Goal: Task Accomplishment & Management: Manage account settings

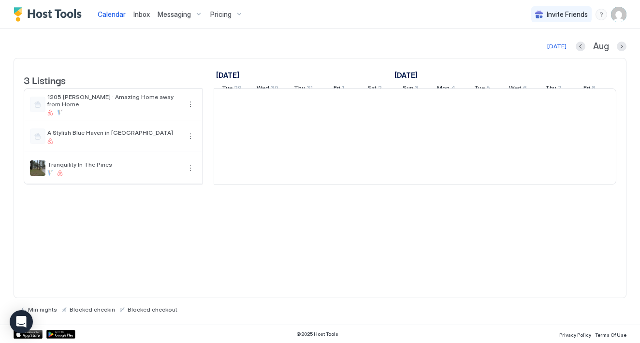
scroll to position [0, 537]
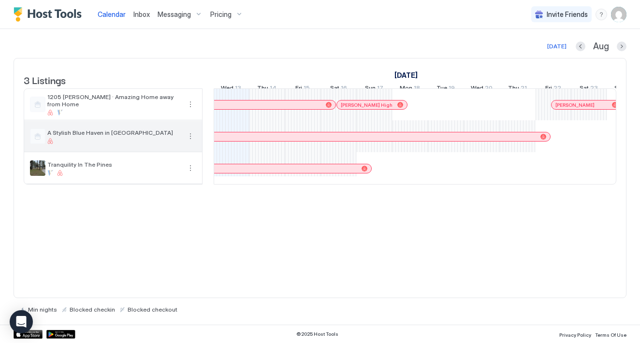
click at [136, 144] on div "A Stylish Blue Haven in [GEOGRAPHIC_DATA]" at bounding box center [113, 136] width 133 height 15
click at [192, 142] on button "More options" at bounding box center [191, 136] width 12 height 12
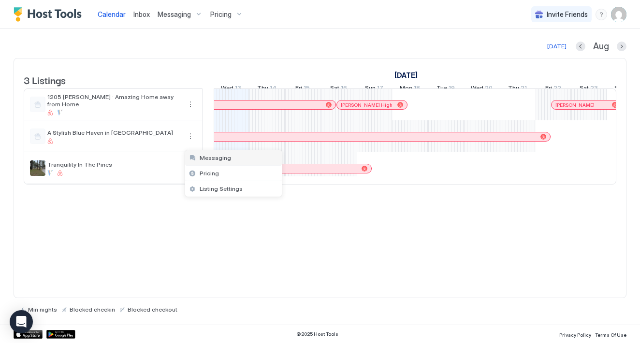
click at [228, 154] on div "Messaging" at bounding box center [233, 157] width 97 height 15
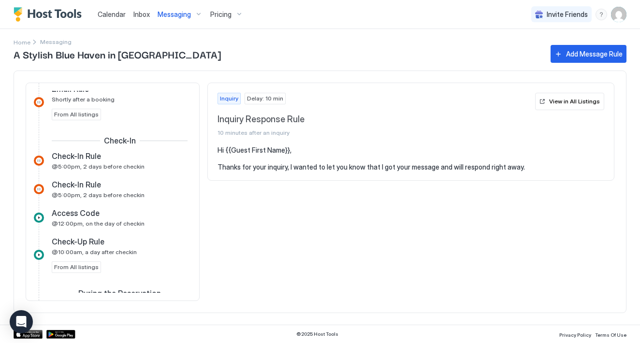
scroll to position [281, 0]
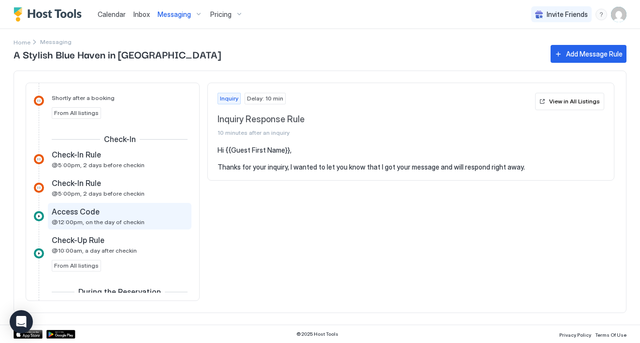
click at [116, 213] on div "Access Code" at bounding box center [113, 212] width 122 height 10
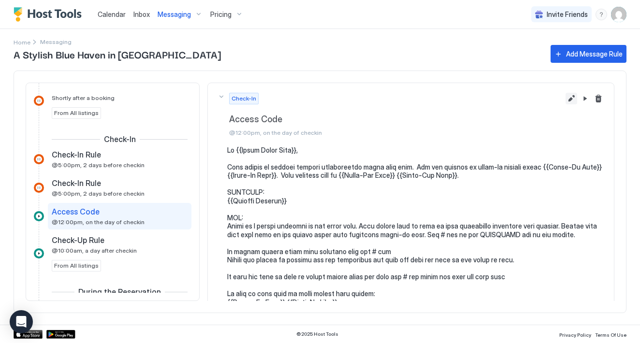
click at [570, 98] on button "Edit message rule" at bounding box center [571, 99] width 12 height 12
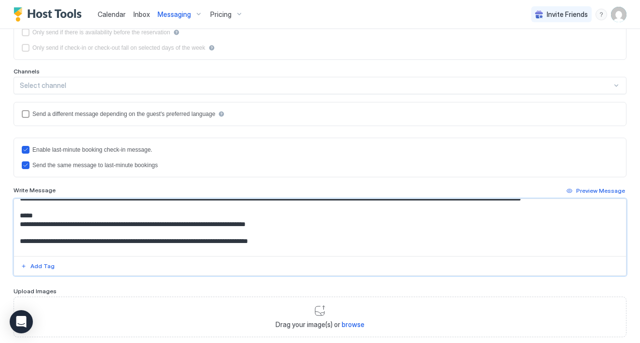
scroll to position [167, 0]
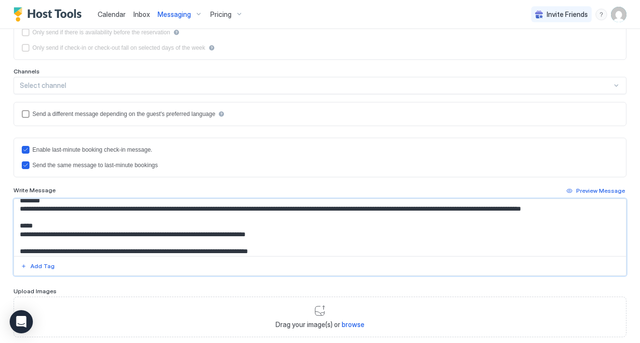
drag, startPoint x: 69, startPoint y: 233, endPoint x: 19, endPoint y: 245, distance: 51.6
click at [19, 245] on textarea "Input Field" at bounding box center [320, 227] width 612 height 57
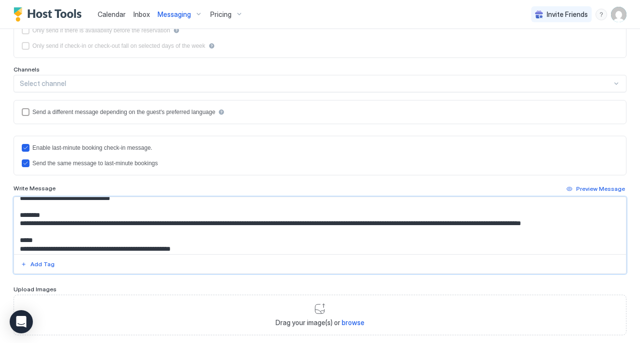
scroll to position [148, 0]
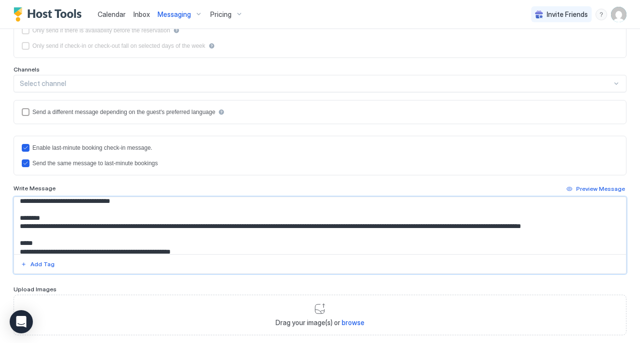
drag, startPoint x: 327, startPoint y: 237, endPoint x: 600, endPoint y: 235, distance: 273.0
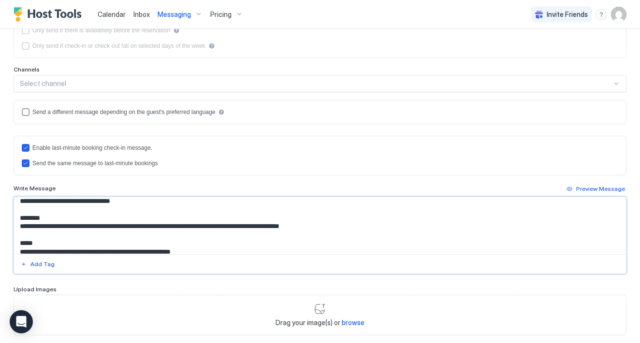
drag, startPoint x: 148, startPoint y: 237, endPoint x: 167, endPoint y: 238, distance: 18.9
click at [167, 238] on textarea "Input Field" at bounding box center [320, 225] width 612 height 57
drag, startPoint x: 326, startPoint y: 239, endPoint x: 145, endPoint y: 240, distance: 180.7
click at [145, 240] on textarea "Input Field" at bounding box center [320, 225] width 612 height 57
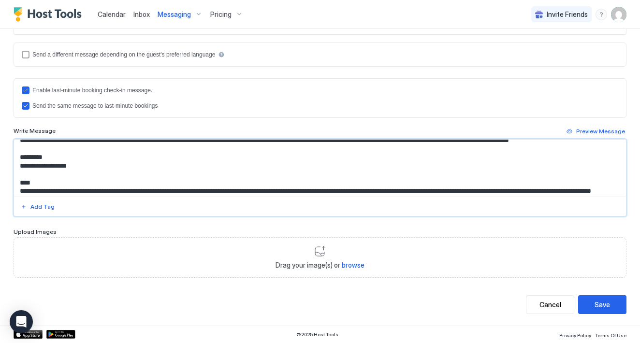
scroll to position [242, 0]
type textarea "**********"
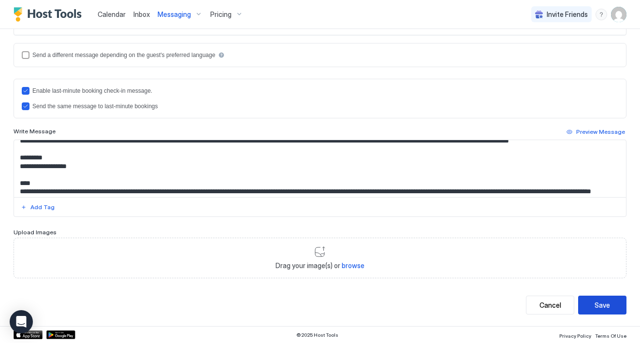
click at [603, 305] on div "Save" at bounding box center [601, 305] width 15 height 10
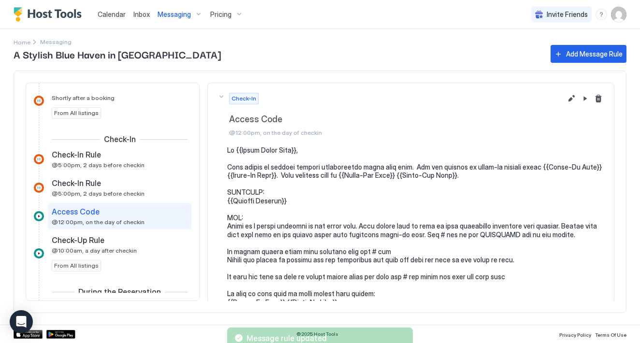
scroll to position [0, 0]
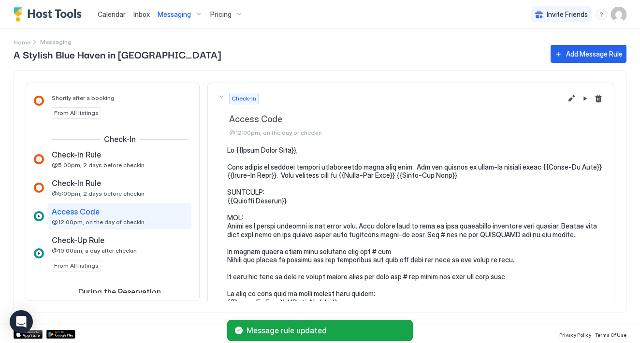
click at [174, 10] on span "Messaging" at bounding box center [174, 14] width 33 height 9
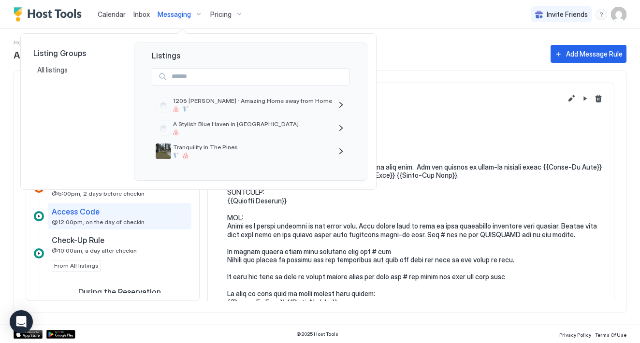
click at [620, 11] on div at bounding box center [320, 171] width 640 height 343
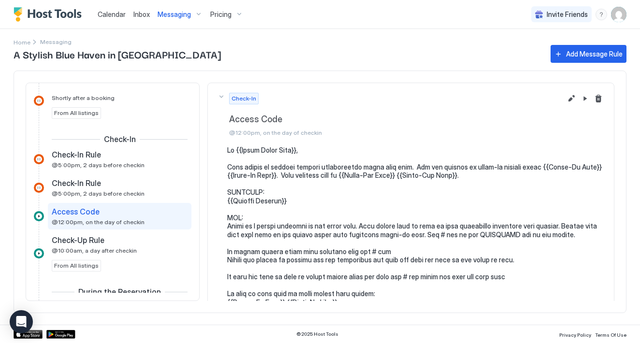
click at [617, 17] on img "User profile" at bounding box center [618, 14] width 15 height 15
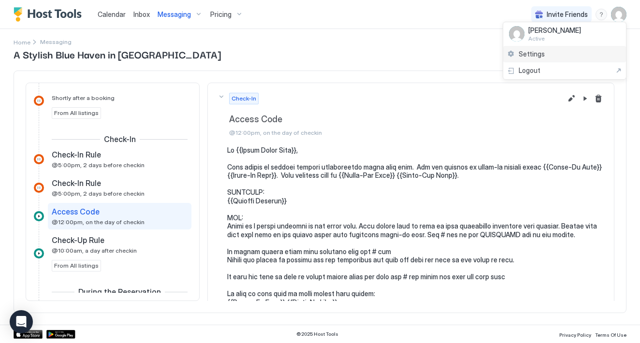
click at [528, 55] on span "Settings" at bounding box center [532, 54] width 26 height 9
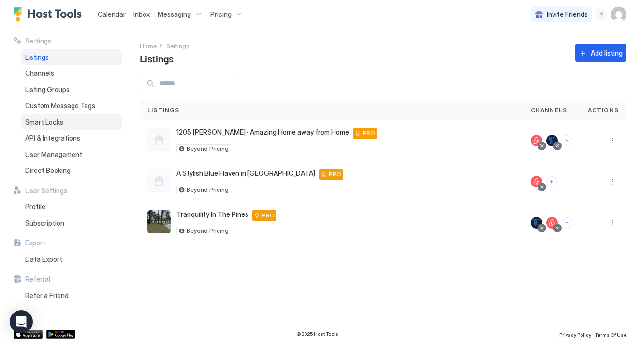
click at [63, 124] on span "Smart Locks" at bounding box center [44, 122] width 38 height 9
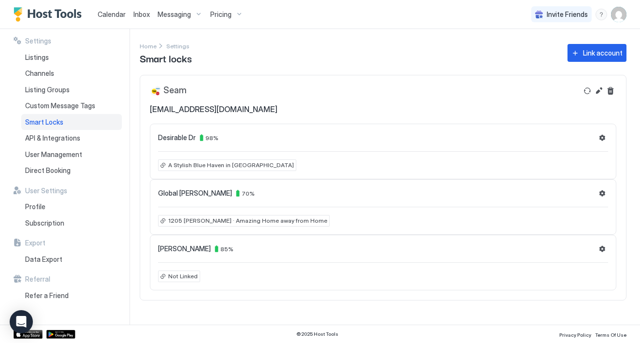
click at [179, 21] on div "Messaging" at bounding box center [180, 14] width 53 height 16
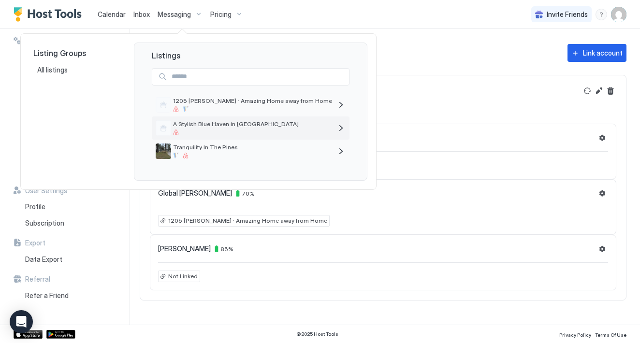
click at [196, 126] on span "A Stylish Blue Haven in [GEOGRAPHIC_DATA]" at bounding box center [252, 123] width 159 height 7
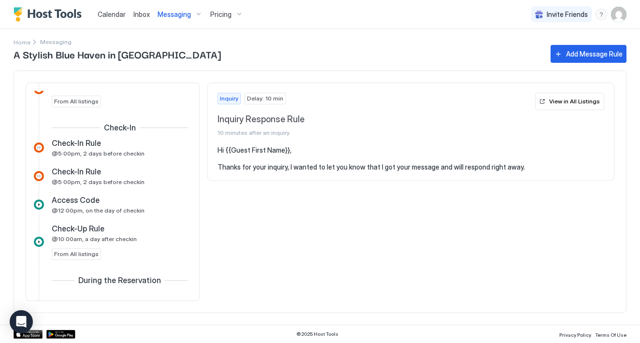
scroll to position [310, 0]
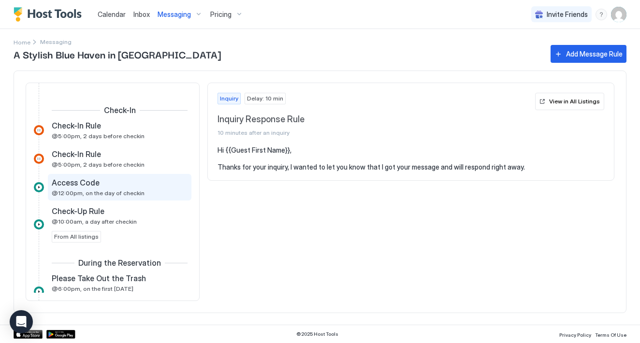
click at [121, 187] on div "Access Code" at bounding box center [113, 183] width 122 height 10
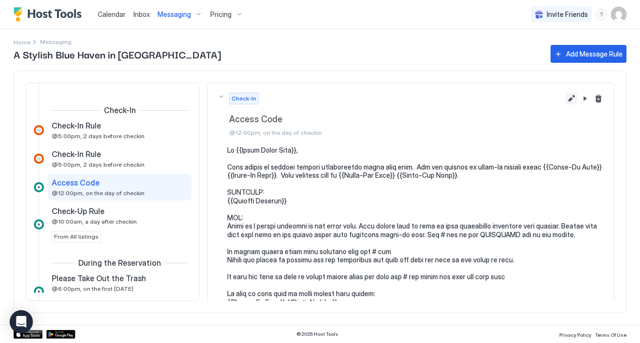
click at [570, 99] on button "Edit message rule" at bounding box center [571, 99] width 12 height 12
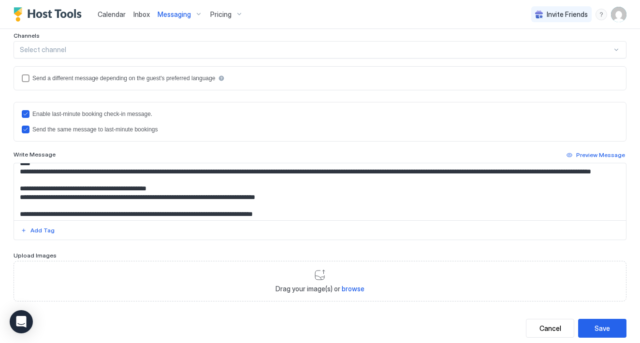
scroll to position [66, 0]
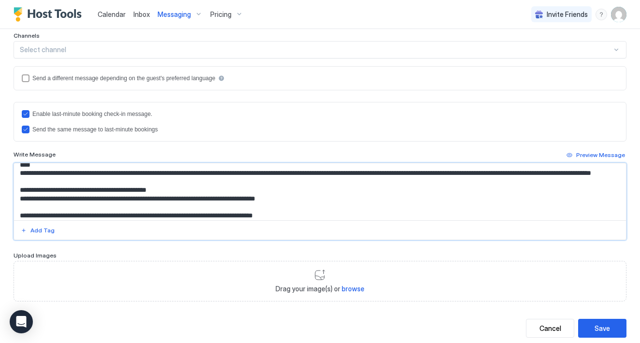
drag, startPoint x: 153, startPoint y: 181, endPoint x: 286, endPoint y: 177, distance: 133.0
click at [286, 177] on textarea "Input Field" at bounding box center [320, 191] width 612 height 57
click at [343, 179] on textarea "Input Field" at bounding box center [320, 191] width 612 height 57
drag, startPoint x: 347, startPoint y: 180, endPoint x: 211, endPoint y: 179, distance: 135.8
click at [211, 179] on textarea "Input Field" at bounding box center [320, 191] width 612 height 57
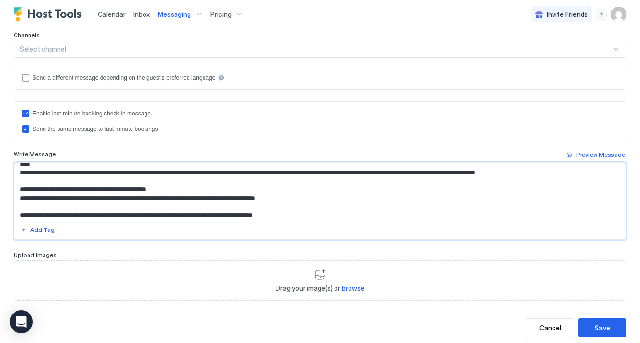
scroll to position [227, 0]
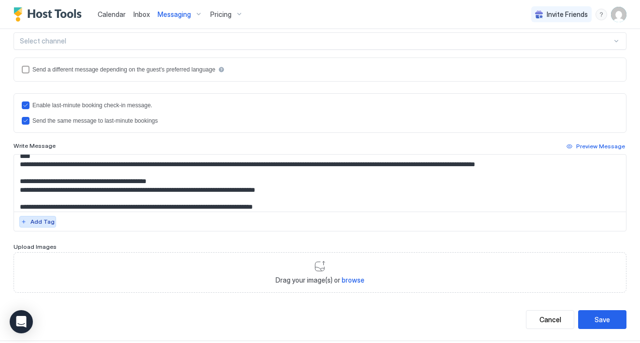
click at [43, 223] on div "Add Tag" at bounding box center [42, 221] width 24 height 9
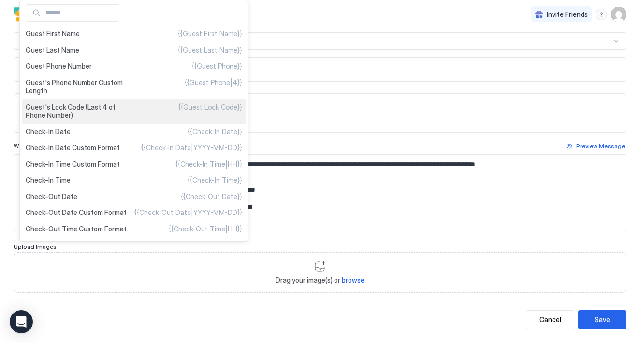
click at [101, 113] on span "Guest's Lock Code (Last 4 of Phone Number)" at bounding box center [80, 111] width 108 height 17
click at [111, 109] on span "Guest's Lock Code (Last 4 of Phone Number)" at bounding box center [80, 111] width 108 height 17
click at [166, 109] on div "Guest's Lock Code (Last 4 of Phone Number) {{Guest Lock Code}}" at bounding box center [134, 111] width 224 height 25
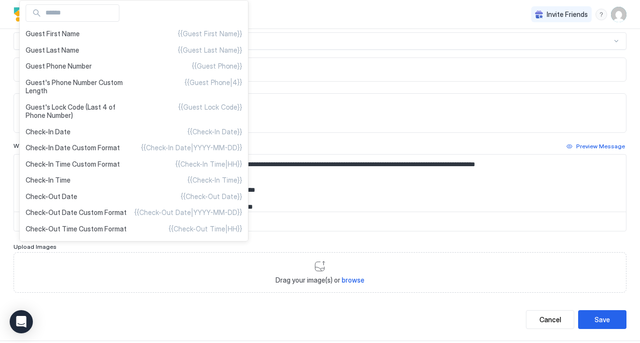
click at [308, 200] on div at bounding box center [320, 171] width 640 height 343
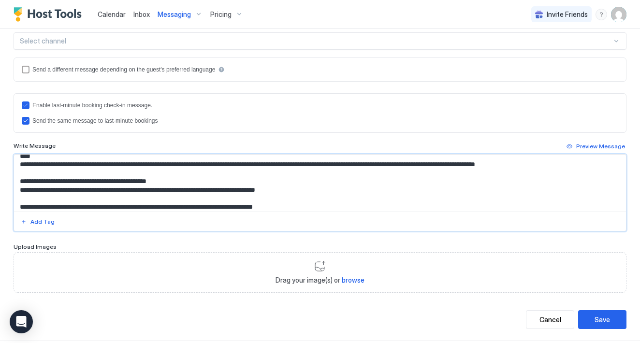
click at [209, 170] on textarea "Input Field" at bounding box center [320, 183] width 612 height 57
click at [54, 221] on div at bounding box center [320, 221] width 612 height 19
click at [45, 221] on div "Add Tag" at bounding box center [42, 221] width 24 height 9
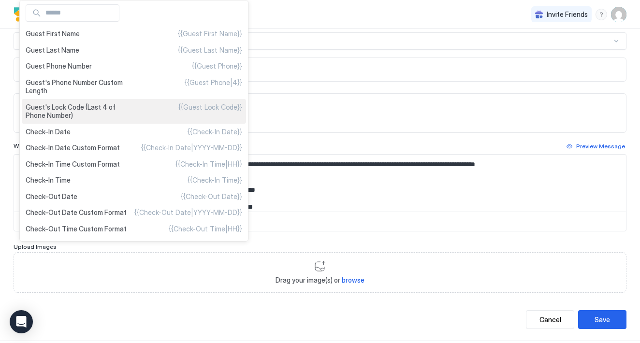
click at [114, 107] on span "Guest's Lock Code (Last 4 of Phone Number)" at bounding box center [80, 111] width 108 height 17
click at [93, 110] on span "Guest's Lock Code (Last 4 of Phone Number)" at bounding box center [80, 111] width 108 height 17
click at [205, 113] on span "{{Guest Lock Code}}" at bounding box center [210, 111] width 64 height 17
click at [211, 109] on span "{{Guest Lock Code}}" at bounding box center [210, 111] width 64 height 17
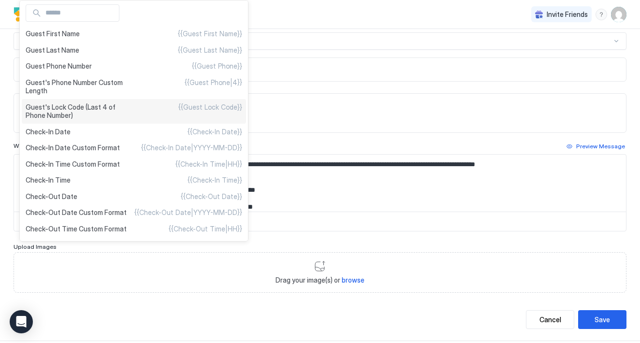
click at [157, 110] on div "Guest's Lock Code (Last 4 of Phone Number) {{Guest Lock Code}}" at bounding box center [134, 111] width 224 height 25
click at [101, 109] on span "Guest's Lock Code (Last 4 of Phone Number)" at bounding box center [80, 111] width 108 height 17
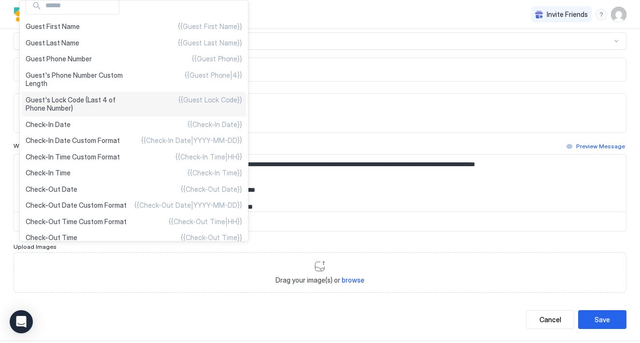
scroll to position [0, 0]
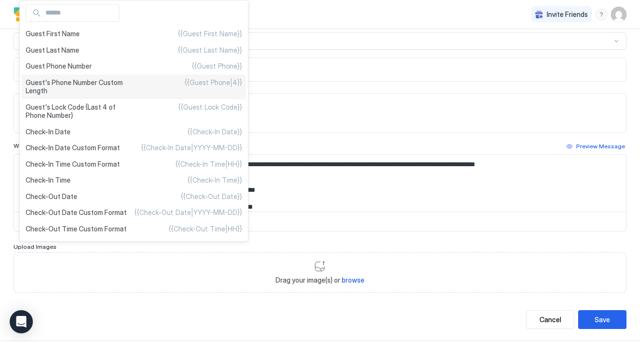
click at [147, 81] on div "Guest's Phone Number Custom Length {{Guest Phone|4}}" at bounding box center [134, 86] width 224 height 25
click at [317, 44] on div at bounding box center [320, 171] width 640 height 343
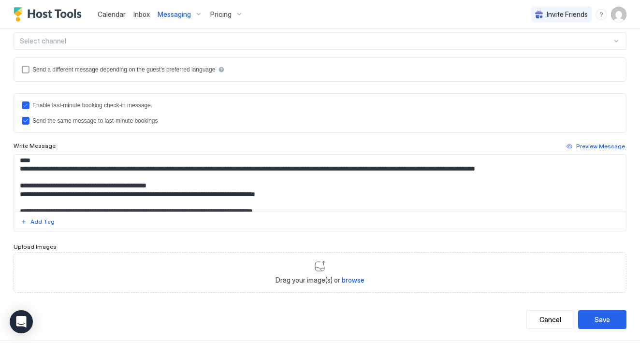
scroll to position [58, 0]
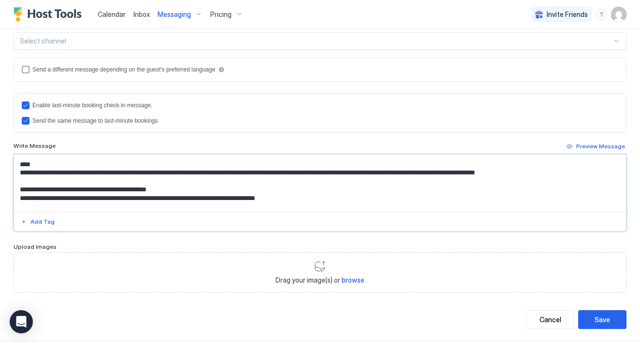
click at [210, 178] on textarea "Input Field" at bounding box center [320, 183] width 612 height 57
type textarea "**********"
click at [40, 222] on div "Add Tag" at bounding box center [42, 221] width 24 height 9
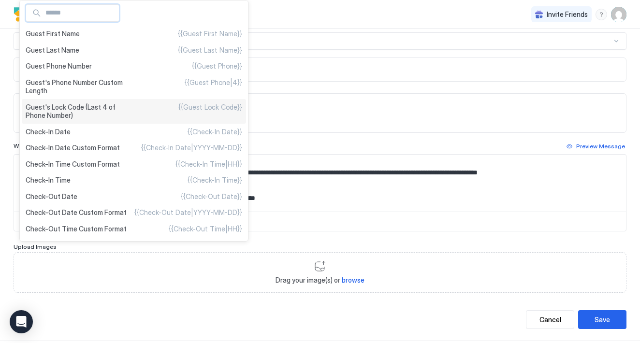
click at [110, 107] on span "Guest's Lock Code (Last 4 of Phone Number)" at bounding box center [80, 111] width 108 height 17
click at [181, 110] on span "{{Guest Lock Code}}" at bounding box center [210, 111] width 64 height 17
click at [275, 252] on div at bounding box center [320, 171] width 640 height 343
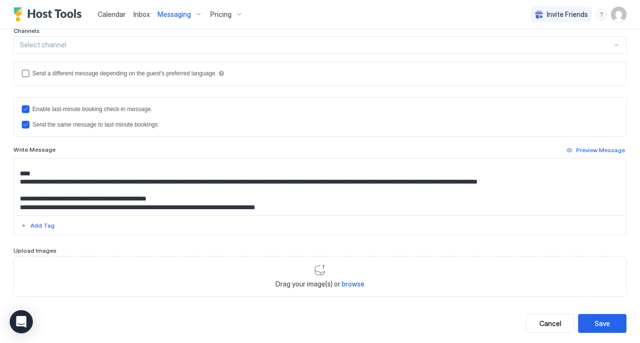
scroll to position [56, 0]
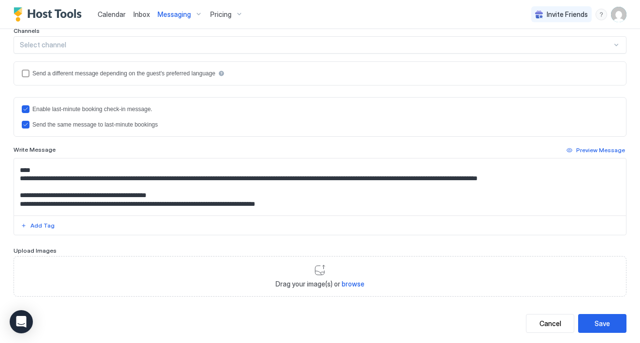
click at [211, 185] on textarea "Input Field" at bounding box center [320, 187] width 612 height 57
click at [43, 226] on div "Add Tag" at bounding box center [42, 225] width 24 height 9
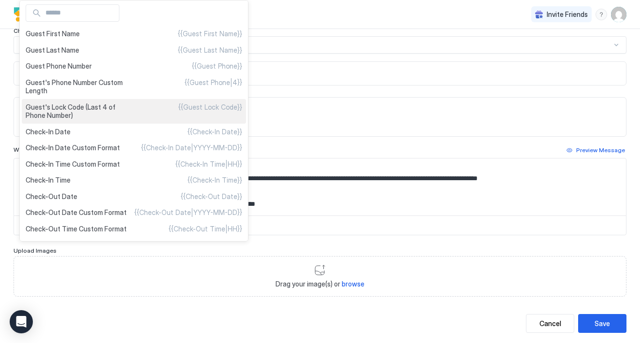
click at [160, 113] on div "Guest's Lock Code (Last 4 of Phone Number) {{Guest Lock Code}}" at bounding box center [134, 111] width 224 height 25
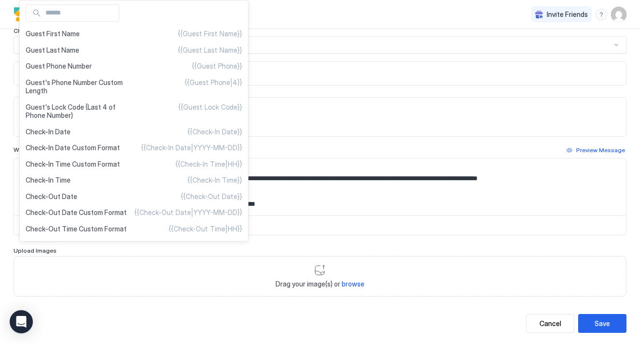
click at [324, 124] on div at bounding box center [320, 171] width 640 height 343
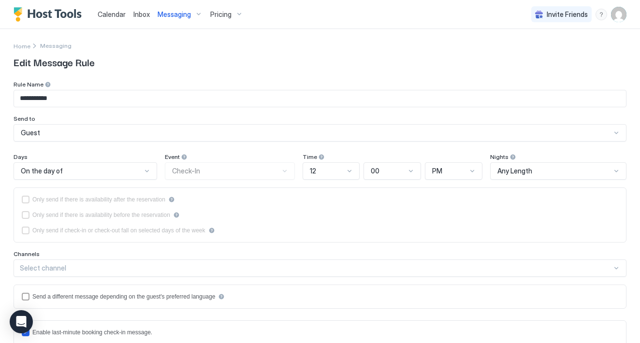
scroll to position [0, 0]
click at [49, 49] on div "Messaging" at bounding box center [55, 46] width 31 height 10
click at [49, 47] on span "Messaging" at bounding box center [55, 45] width 31 height 7
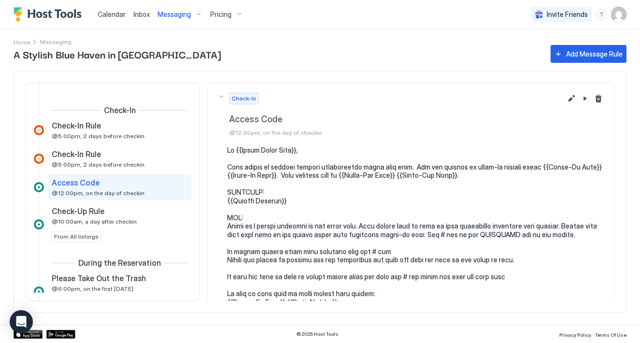
click at [135, 193] on span "@12:00pm, on the day of checkin" at bounding box center [98, 192] width 93 height 7
click at [572, 99] on button "Edit message rule" at bounding box center [571, 99] width 12 height 12
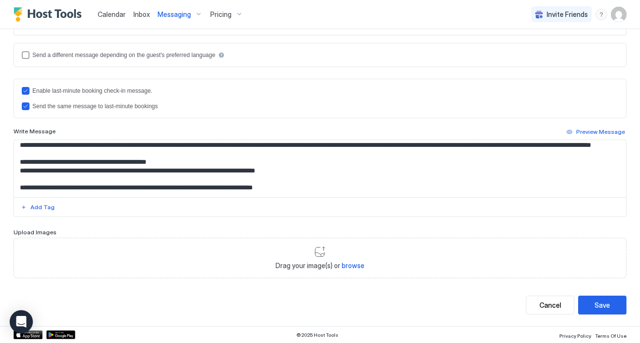
scroll to position [59, 0]
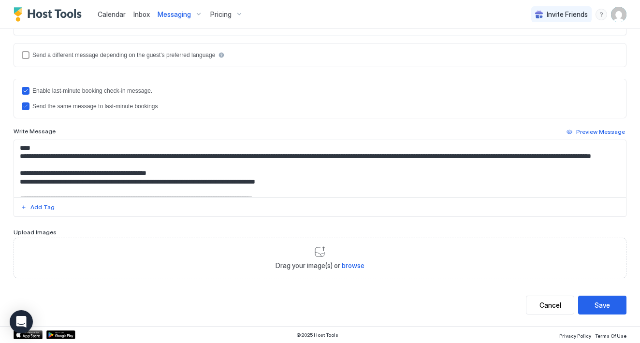
click at [213, 161] on textarea "Input Field" at bounding box center [320, 168] width 612 height 57
click at [28, 210] on button "Add Tag" at bounding box center [37, 208] width 37 height 12
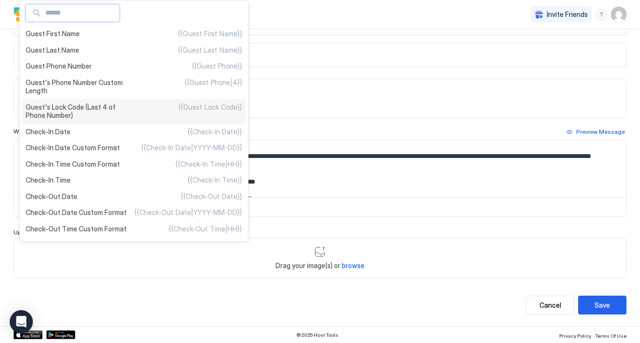
click at [163, 100] on div "Guest's Lock Code (Last 4 of Phone Number) {{Guest Lock Code}}" at bounding box center [134, 111] width 224 height 25
click at [169, 107] on div "Guest's Lock Code (Last 4 of Phone Number) {{Guest Lock Code}}" at bounding box center [134, 111] width 224 height 25
click at [187, 107] on span "{{Guest Lock Code}}" at bounding box center [210, 111] width 64 height 17
click at [188, 107] on span "{{Guest Lock Code}}" at bounding box center [210, 111] width 64 height 17
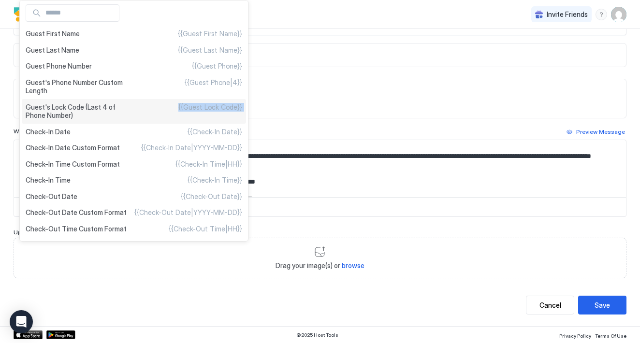
click at [188, 107] on span "{{Guest Lock Code}}" at bounding box center [210, 111] width 64 height 17
click at [159, 114] on div "Guest's Lock Code (Last 4 of Phone Number) {{Guest Lock Code}}" at bounding box center [134, 111] width 224 height 25
click at [113, 109] on span "Guest's Lock Code (Last 4 of Phone Number)" at bounding box center [80, 111] width 108 height 17
click at [83, 109] on span "Guest's Lock Code (Last 4 of Phone Number)" at bounding box center [80, 111] width 108 height 17
click at [62, 109] on span "Guest's Lock Code (Last 4 of Phone Number)" at bounding box center [80, 111] width 108 height 17
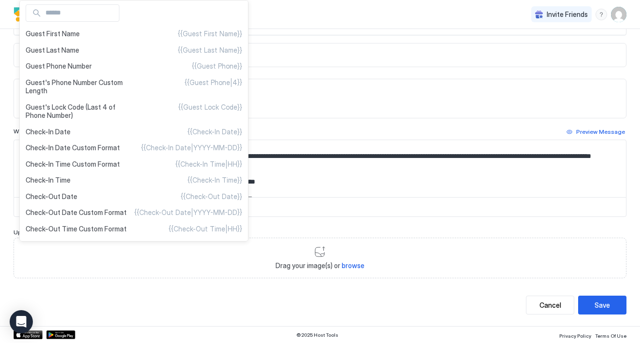
click at [216, 260] on div at bounding box center [320, 171] width 640 height 343
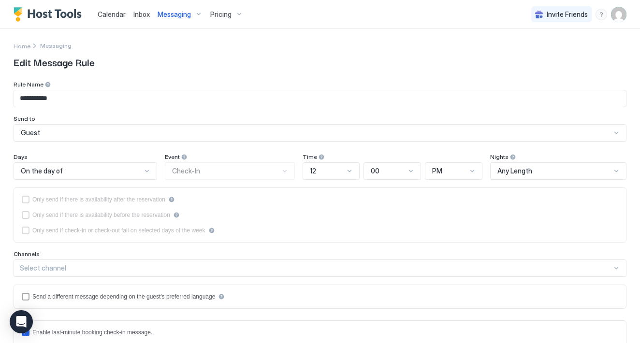
scroll to position [0, 0]
click at [24, 45] on span "Home" at bounding box center [22, 46] width 17 height 7
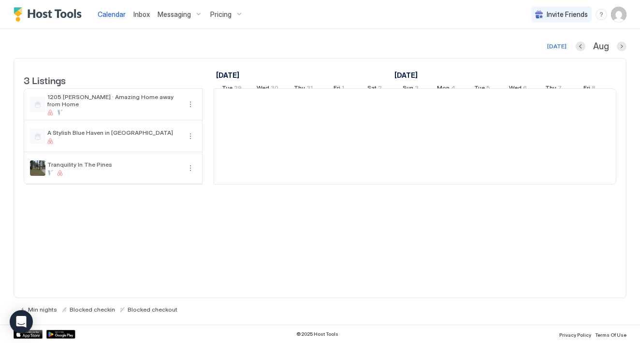
scroll to position [0, 537]
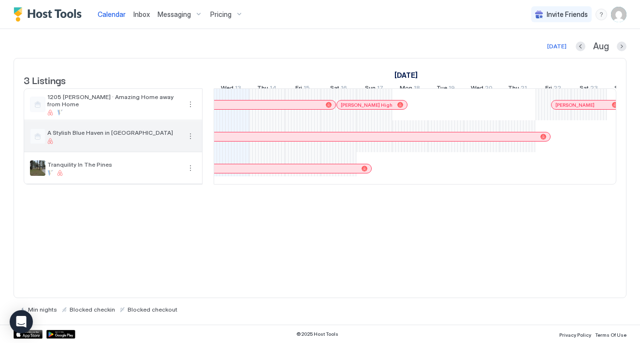
click at [190, 142] on button "More options" at bounding box center [191, 136] width 12 height 12
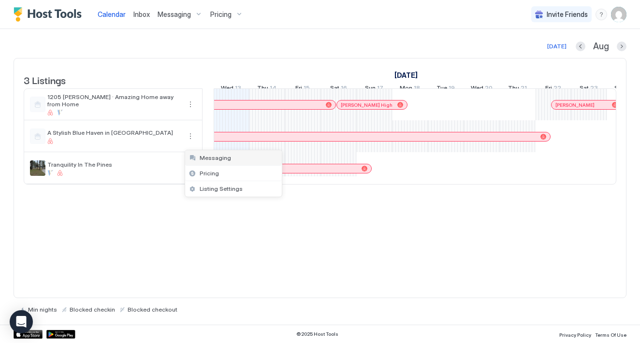
click at [207, 158] on span "Messaging" at bounding box center [215, 157] width 31 height 7
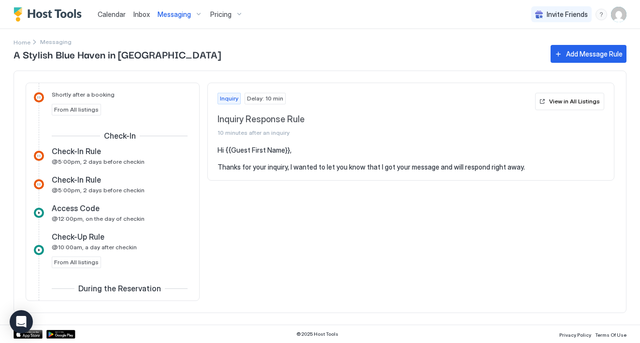
scroll to position [289, 0]
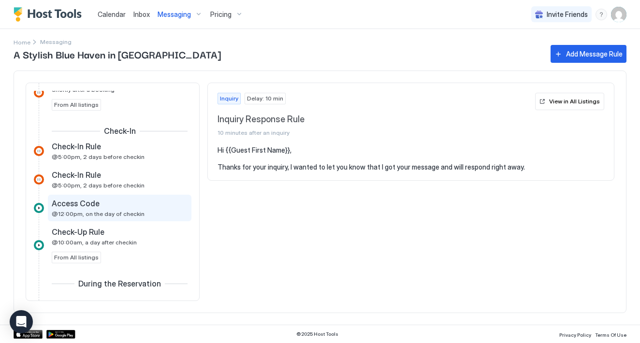
click at [109, 206] on div "Access Code" at bounding box center [113, 204] width 122 height 10
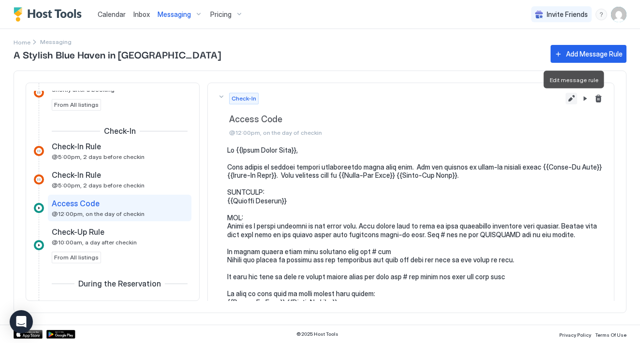
click at [572, 97] on button "Edit message rule" at bounding box center [571, 99] width 12 height 12
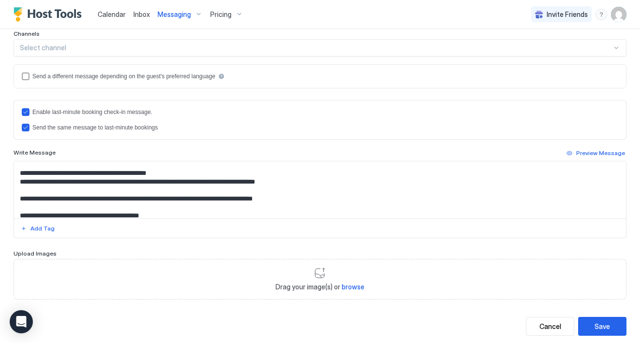
scroll to position [76, 0]
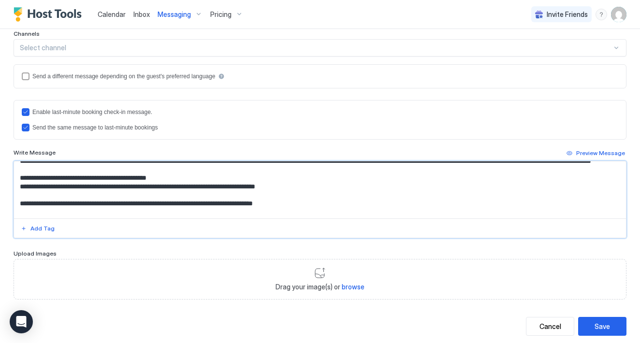
click at [245, 190] on textarea "Input Field" at bounding box center [320, 189] width 612 height 57
click at [44, 232] on div "Add Tag" at bounding box center [42, 228] width 24 height 9
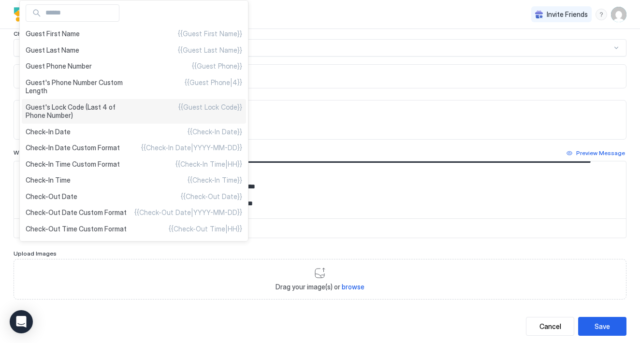
click at [82, 106] on span "Guest's Lock Code (Last 4 of Phone Number)" at bounding box center [80, 111] width 108 height 17
click at [52, 113] on span "Guest's Lock Code (Last 4 of Phone Number)" at bounding box center [80, 111] width 108 height 17
click at [198, 106] on span "{{Guest Lock Code}}" at bounding box center [210, 111] width 64 height 17
click at [175, 125] on div "Check-In Date {{Check-In Date}}" at bounding box center [134, 132] width 224 height 16
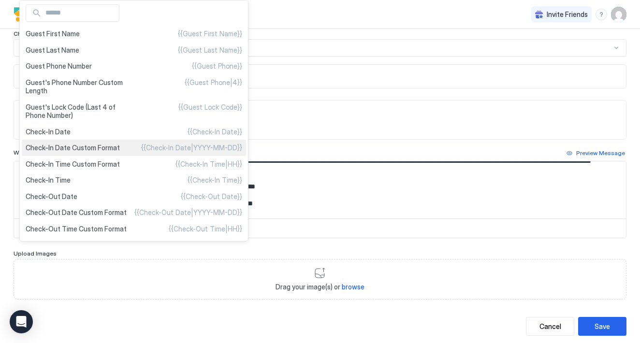
click at [173, 147] on span "{{Check-In Date|YYYY-MM-DD}}" at bounding box center [191, 148] width 101 height 9
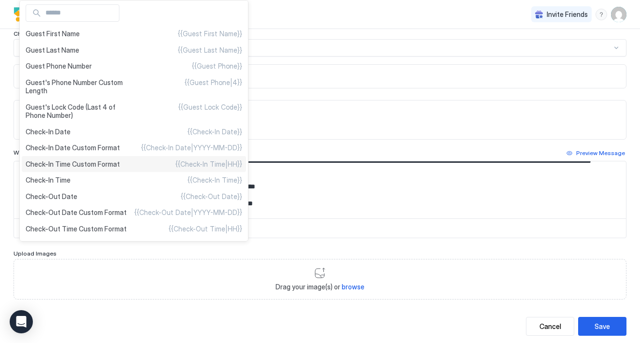
click at [175, 162] on span "{{Check-In Time|HH}}" at bounding box center [208, 164] width 67 height 9
click at [173, 175] on div "Check-In Time {{Check-In Time}}" at bounding box center [134, 180] width 224 height 16
click at [175, 193] on div "Check-Out Date {{Check-Out Date}}" at bounding box center [134, 196] width 224 height 16
click at [178, 115] on span "{{Guest Lock Code}}" at bounding box center [210, 111] width 64 height 17
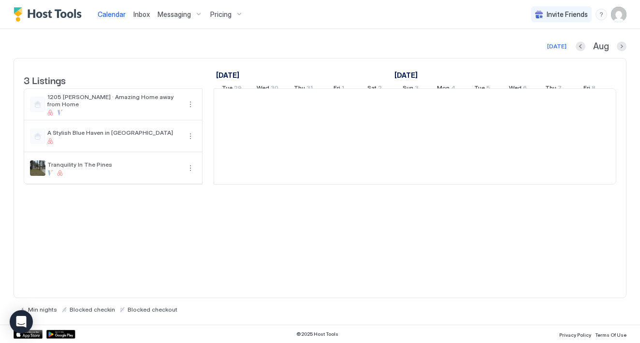
scroll to position [0, 537]
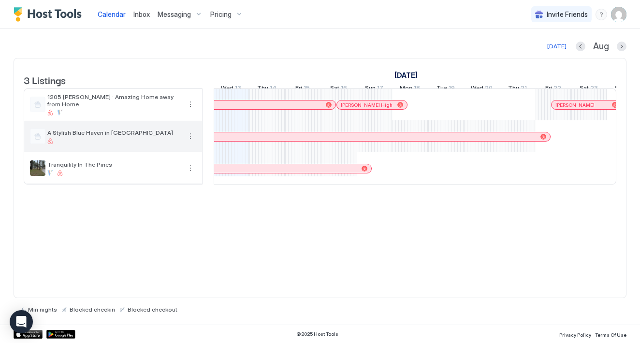
click at [154, 136] on span "A Stylish Blue Haven in [GEOGRAPHIC_DATA]" at bounding box center [113, 132] width 133 height 7
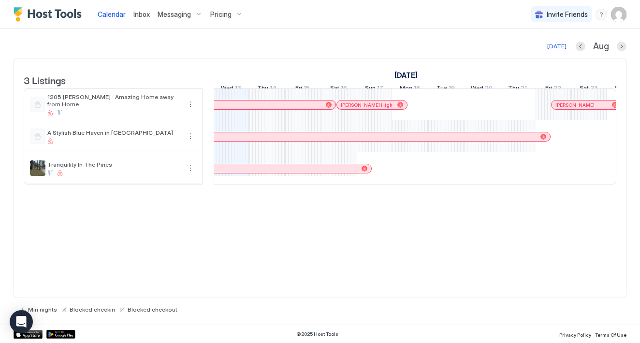
click at [178, 17] on span "Messaging" at bounding box center [174, 14] width 33 height 9
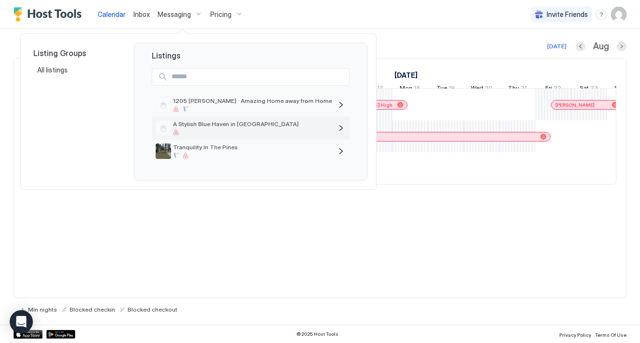
click at [216, 128] on span "A Stylish Blue Haven in [GEOGRAPHIC_DATA]" at bounding box center [252, 123] width 159 height 7
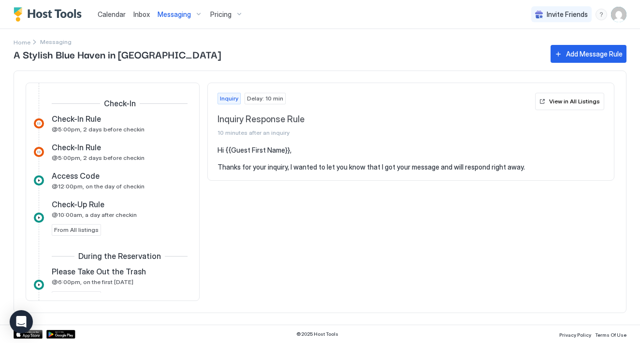
scroll to position [331, 0]
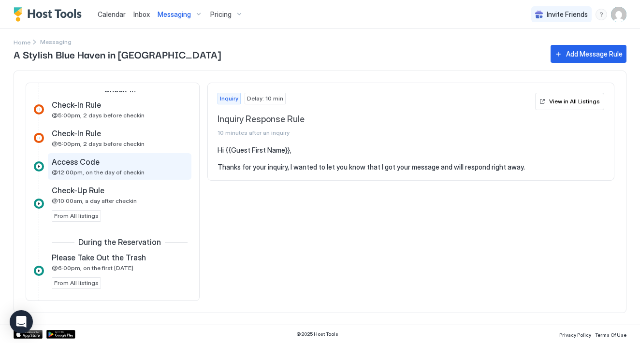
click at [107, 163] on div "Access Code" at bounding box center [113, 162] width 122 height 10
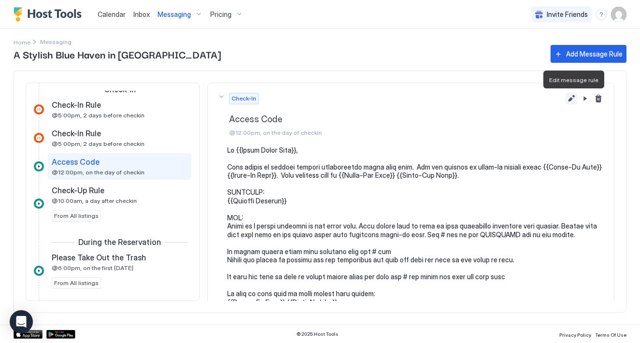
click at [572, 98] on button "Edit message rule" at bounding box center [571, 99] width 12 height 12
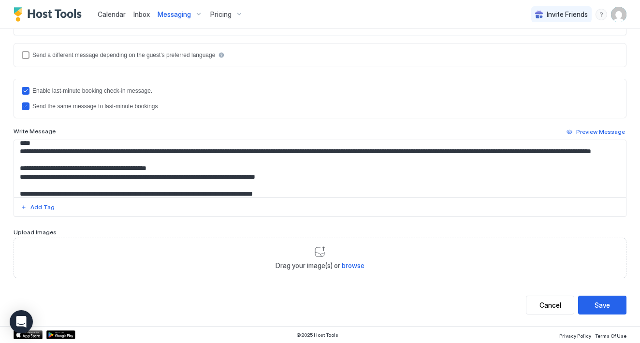
scroll to position [68, 0]
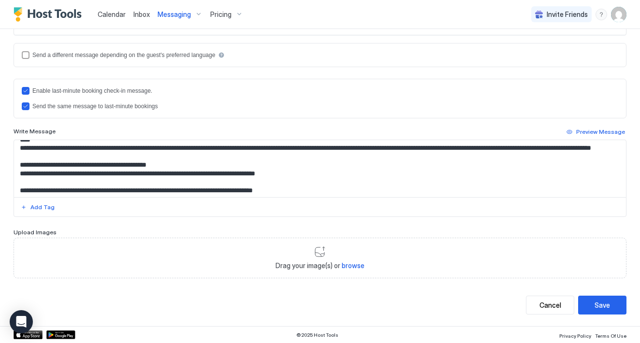
click at [213, 153] on textarea "Input Field" at bounding box center [320, 168] width 612 height 57
click at [33, 206] on div "Add Tag" at bounding box center [42, 207] width 24 height 9
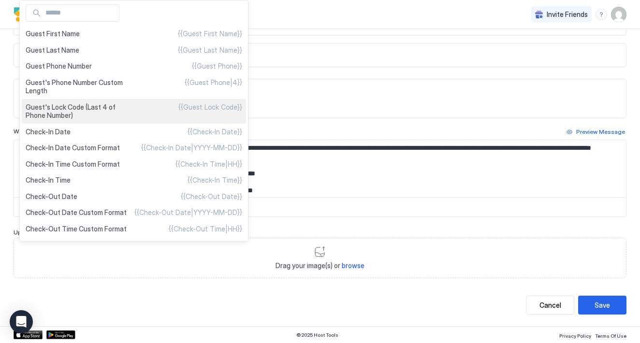
click at [157, 112] on div "Guest's Lock Code (Last 4 of Phone Number) {{Guest Lock Code}}" at bounding box center [134, 111] width 224 height 25
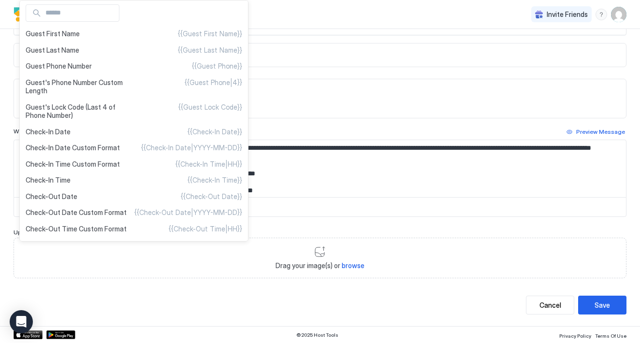
click at [228, 276] on div at bounding box center [320, 171] width 640 height 343
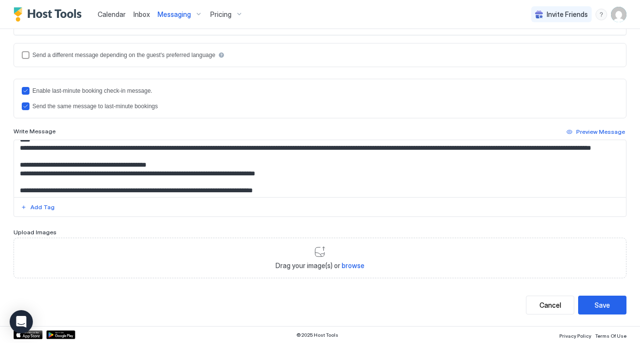
click at [123, 18] on span "Calendar" at bounding box center [112, 14] width 28 height 8
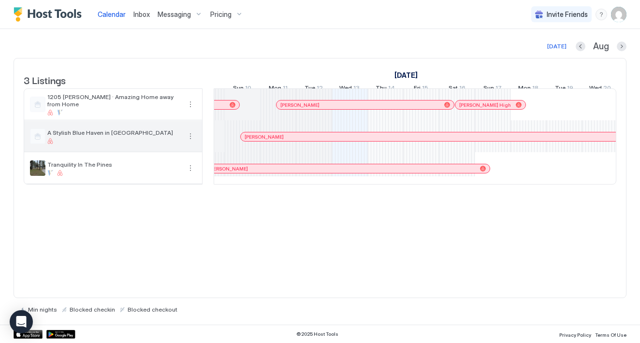
click at [188, 142] on button "More options" at bounding box center [191, 136] width 12 height 12
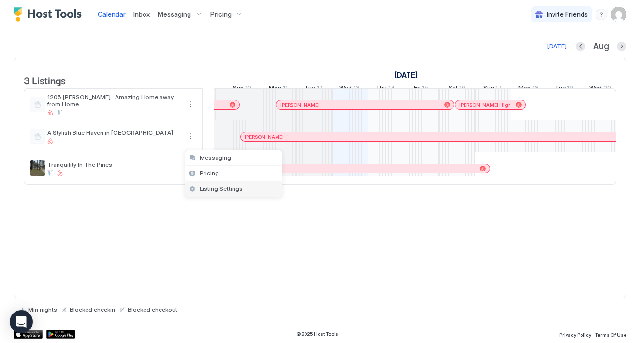
click at [212, 188] on span "Listing Settings" at bounding box center [221, 188] width 43 height 7
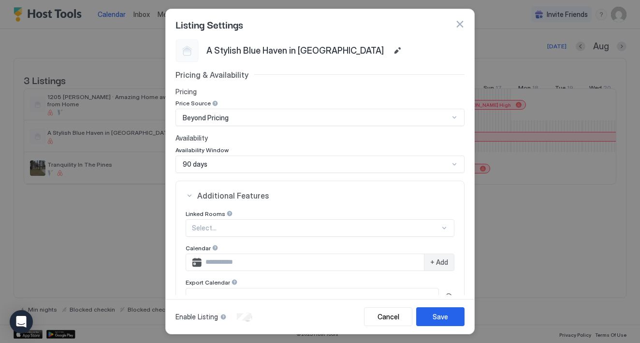
click at [191, 53] on div at bounding box center [186, 50] width 23 height 23
click at [391, 49] on button "Edit" at bounding box center [397, 51] width 12 height 12
click at [185, 50] on div at bounding box center [186, 50] width 23 height 23
click at [179, 49] on div at bounding box center [186, 50] width 23 height 23
click at [457, 24] on button "button" at bounding box center [460, 24] width 10 height 10
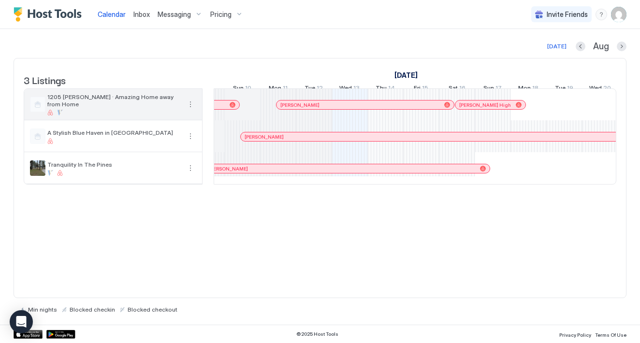
click at [91, 112] on div "1205 [PERSON_NAME] · Amazing Home away from Home" at bounding box center [113, 104] width 133 height 22
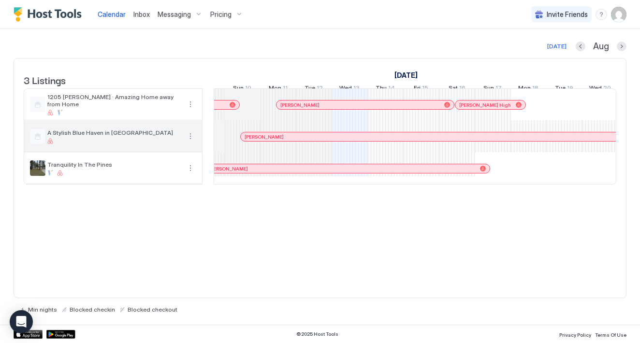
click at [110, 136] on span "A Stylish Blue Haven in [GEOGRAPHIC_DATA]" at bounding box center [113, 132] width 133 height 7
click at [189, 142] on button "More options" at bounding box center [191, 136] width 12 height 12
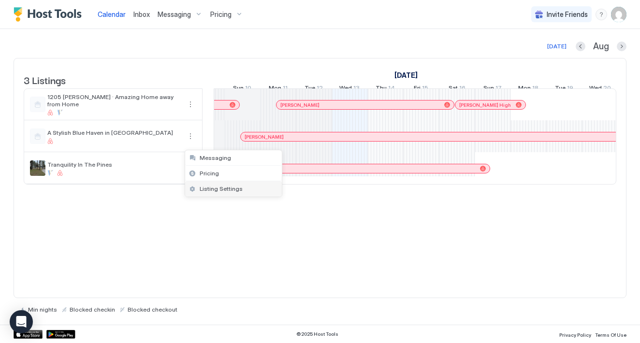
click at [220, 188] on span "Listing Settings" at bounding box center [221, 188] width 43 height 7
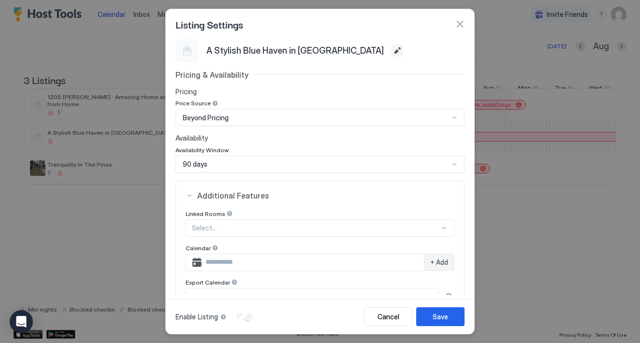
click at [391, 53] on button "Edit" at bounding box center [397, 51] width 12 height 12
click at [195, 52] on div at bounding box center [186, 50] width 23 height 23
click at [457, 21] on button "button" at bounding box center [460, 24] width 10 height 10
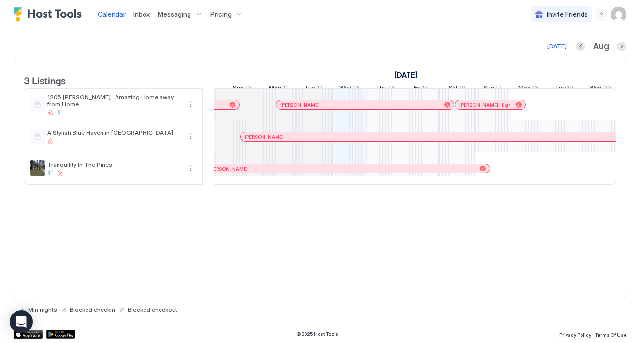
click at [184, 19] on div "Messaging" at bounding box center [180, 14] width 53 height 16
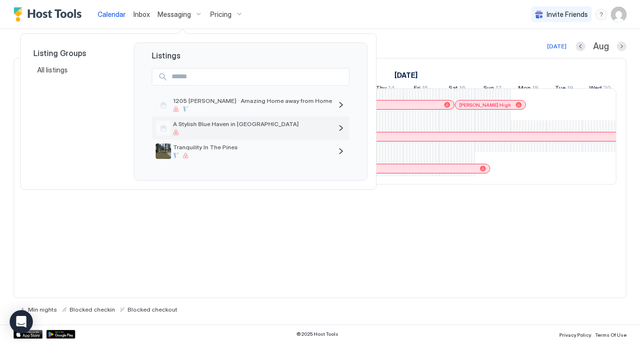
click at [235, 127] on span "A Stylish Blue Haven in [GEOGRAPHIC_DATA]" at bounding box center [252, 123] width 159 height 7
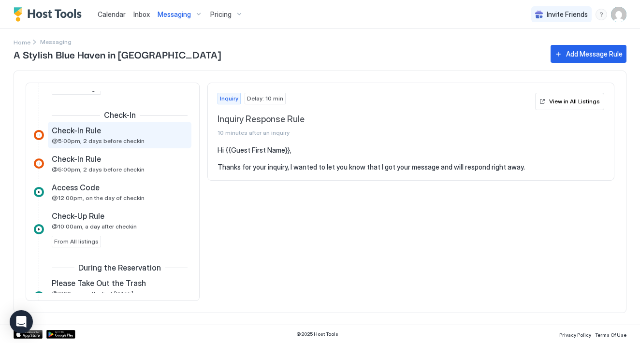
scroll to position [311, 0]
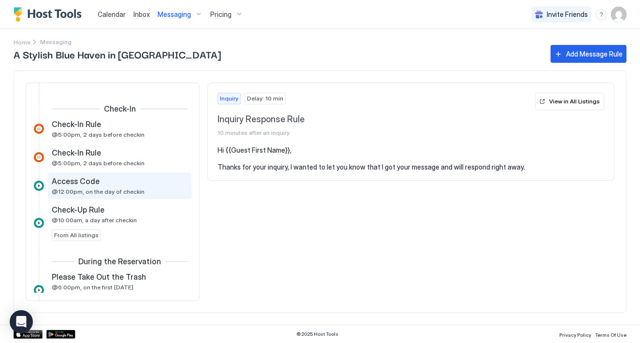
click at [103, 181] on div "Access Code" at bounding box center [113, 181] width 122 height 10
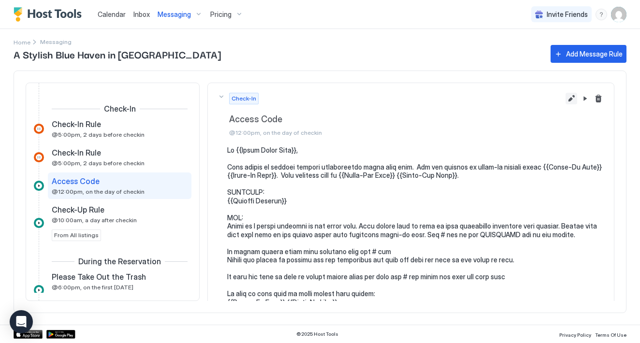
click at [572, 101] on button "Edit message rule" at bounding box center [571, 99] width 12 height 12
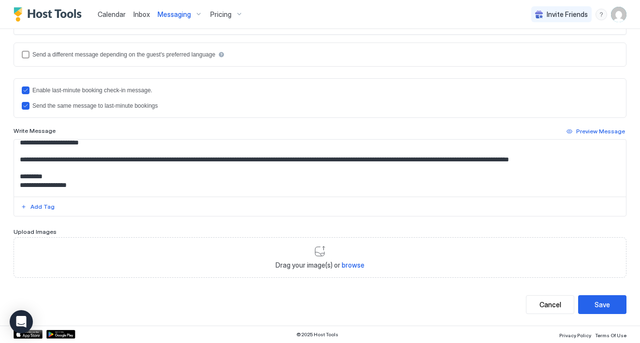
scroll to position [5, 0]
click at [149, 169] on textarea "Input Field" at bounding box center [320, 168] width 612 height 57
click at [43, 207] on div "Add Tag" at bounding box center [42, 207] width 24 height 9
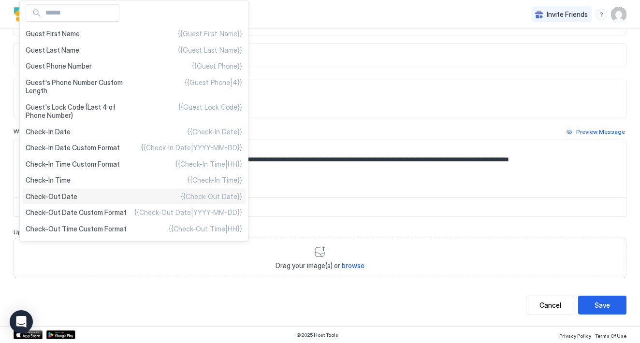
click at [70, 192] on span "Check-Out Date" at bounding box center [52, 196] width 52 height 9
click at [94, 204] on div "Check-Out Date Custom Format {{Check-Out Date|YYYY-MM-DD}}" at bounding box center [134, 212] width 224 height 16
click at [188, 114] on span "{{Guest Lock Code}}" at bounding box center [210, 111] width 64 height 17
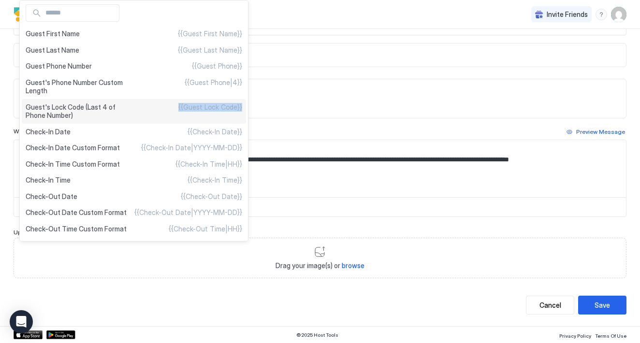
drag, startPoint x: 167, startPoint y: 112, endPoint x: 170, endPoint y: 107, distance: 6.1
click at [170, 107] on div "Guest's Lock Code (Last 4 of Phone Number) {{Guest Lock Code}}" at bounding box center [134, 111] width 224 height 25
copy span "{{Guest Lock Code}}"
click at [310, 203] on div at bounding box center [320, 171] width 640 height 343
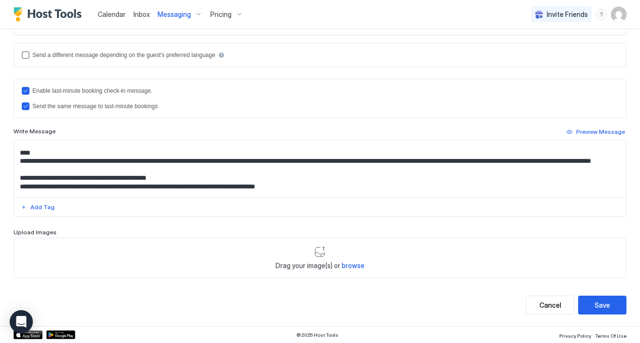
scroll to position [59, 0]
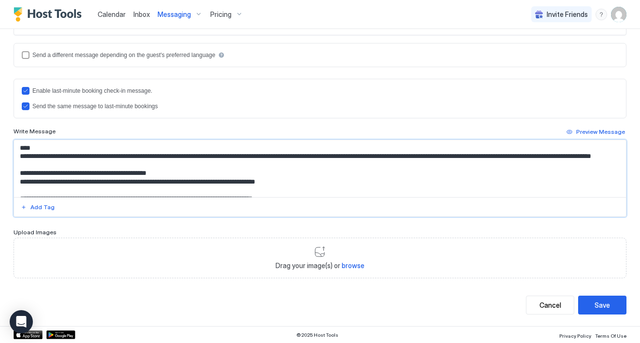
click at [212, 162] on textarea "Input Field" at bounding box center [320, 168] width 612 height 57
paste textarea "**********"
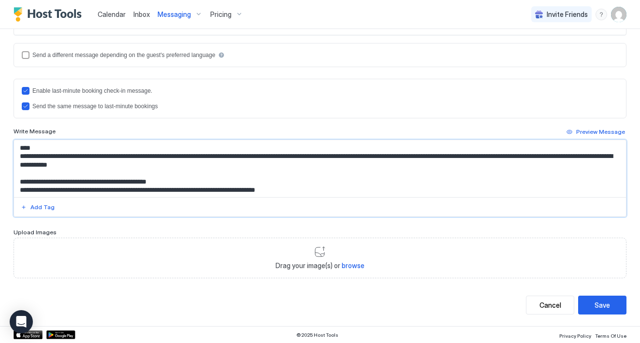
drag, startPoint x: 410, startPoint y: 164, endPoint x: 276, endPoint y: 165, distance: 133.9
click at [276, 165] on textarea "Input Field" at bounding box center [320, 168] width 612 height 57
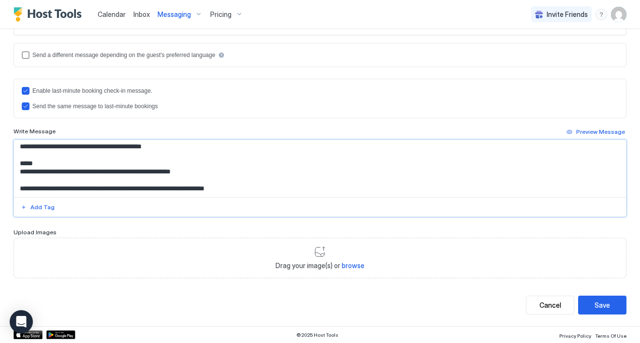
scroll to position [181, 0]
type textarea "**********"
click at [593, 311] on button "Save" at bounding box center [602, 305] width 48 height 19
